Goal: Check status: Check status

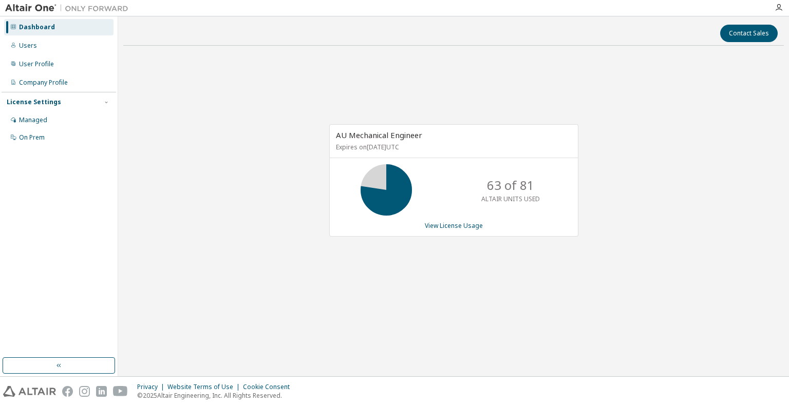
click at [475, 230] on div "AU Mechanical Engineer Expires on [DATE] UTC 63 of 81 ALTAIR UNITS USED View Li…" at bounding box center [453, 180] width 249 height 112
click at [466, 224] on link "View License Usage" at bounding box center [454, 225] width 58 height 9
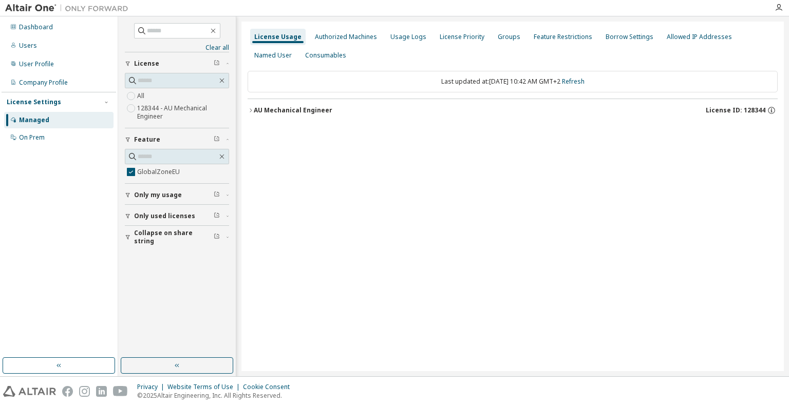
click at [248, 107] on icon "button" at bounding box center [251, 110] width 6 height 6
click at [262, 137] on button "GlobalZoneEU 63000 of 81000 used v25.0 Expire date: [DATE]" at bounding box center [513, 131] width 512 height 23
